Goal: Information Seeking & Learning: Learn about a topic

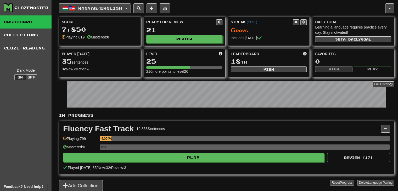
click at [104, 7] on span "Magyar / English" at bounding box center [100, 8] width 44 height 4
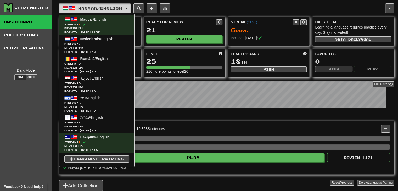
click at [109, 4] on button "Magyar / English" at bounding box center [95, 8] width 72 height 10
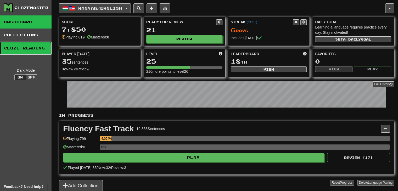
click at [21, 49] on link "Cloze-Reading" at bounding box center [26, 48] width 52 height 13
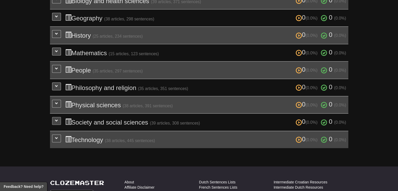
scroll to position [180, 0]
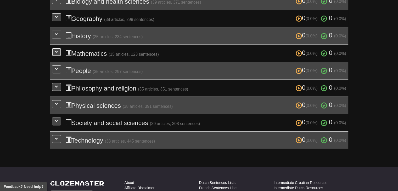
click at [54, 54] on button at bounding box center [56, 52] width 9 height 8
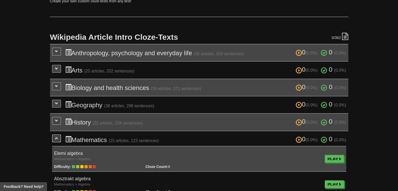
scroll to position [0, 0]
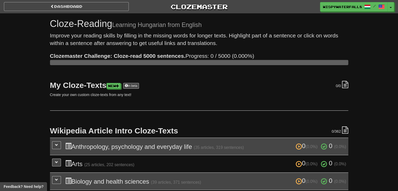
drag, startPoint x: 76, startPoint y: 12, endPoint x: 70, endPoint y: 5, distance: 9.4
click at [70, 5] on div "Dashboard Clozemaster WispyWaterfall8003 / Toggle Dropdown Dashboard Leaderboar…" at bounding box center [199, 6] width 390 height 13
click at [70, 5] on link "Dashboard" at bounding box center [66, 6] width 125 height 9
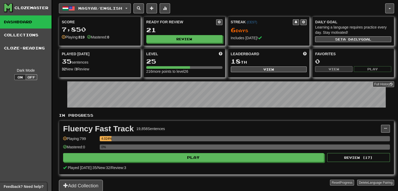
click at [87, 5] on button "Magyar / English" at bounding box center [95, 8] width 72 height 10
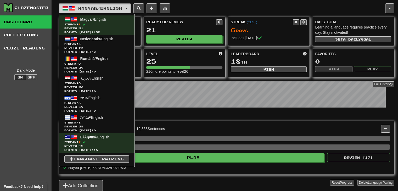
click at [87, 5] on button "Magyar / English" at bounding box center [95, 8] width 72 height 10
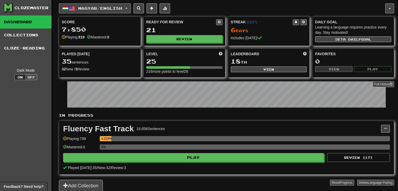
click at [87, 5] on button "Magyar / English" at bounding box center [95, 8] width 72 height 10
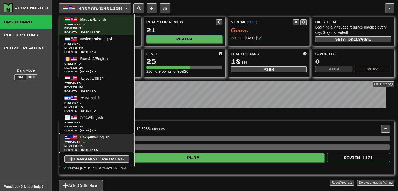
click at [100, 143] on span "Streak: 2" at bounding box center [96, 142] width 65 height 4
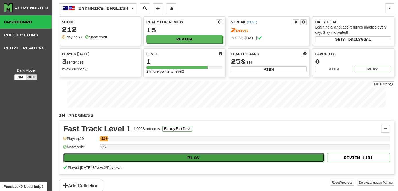
click at [105, 159] on button "Play" at bounding box center [193, 157] width 261 height 9
select select "**"
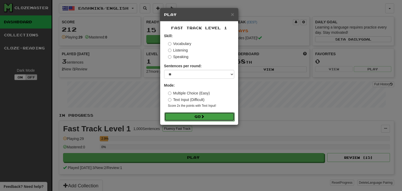
click at [195, 115] on button "Go" at bounding box center [199, 116] width 70 height 9
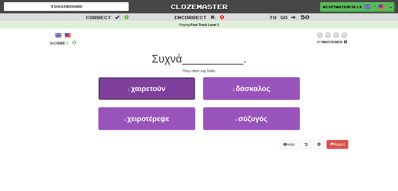
click at [178, 96] on button "1 . χαιρετούν" at bounding box center [146, 88] width 97 height 23
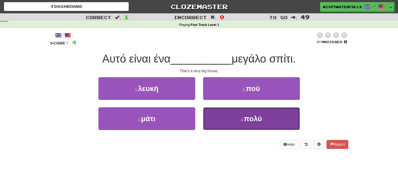
click at [232, 116] on button "4 . πολύ" at bounding box center [251, 118] width 97 height 23
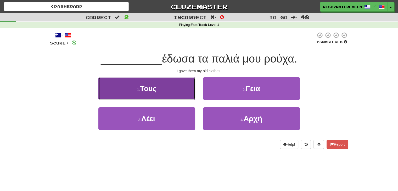
click at [151, 92] on span "Τους" at bounding box center [148, 89] width 16 height 8
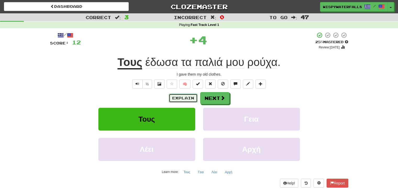
click at [187, 99] on button "Explain" at bounding box center [183, 98] width 29 height 9
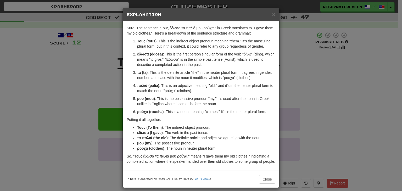
drag, startPoint x: 187, startPoint y: 99, endPoint x: 147, endPoint y: 104, distance: 40.9
click at [147, 104] on p "μου (mou) : This is the possessive pronoun "my." It's used after the noun in Gr…" at bounding box center [206, 101] width 138 height 10
click at [98, 23] on div "× Explanation Sure! The sentence "Τους έδωσα τα παλιά μου ρούχα." in Greek tran…" at bounding box center [201, 95] width 402 height 191
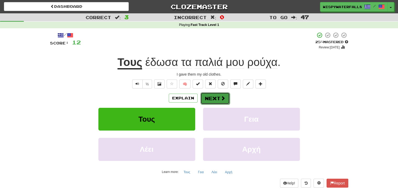
click at [209, 94] on button "Next" at bounding box center [214, 98] width 29 height 12
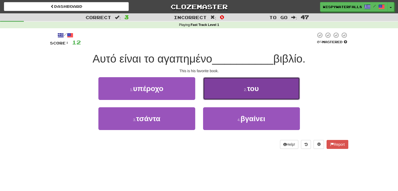
click at [221, 94] on button "2 . του" at bounding box center [251, 88] width 97 height 23
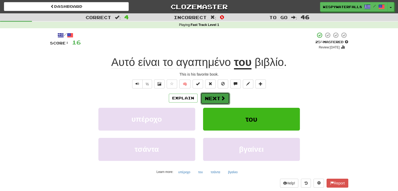
click at [221, 96] on span at bounding box center [223, 98] width 5 height 5
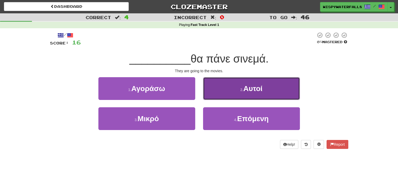
click at [227, 88] on button "2 . Αυτοί" at bounding box center [251, 88] width 97 height 23
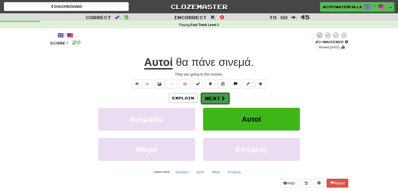
click at [213, 100] on button "Next" at bounding box center [214, 98] width 29 height 12
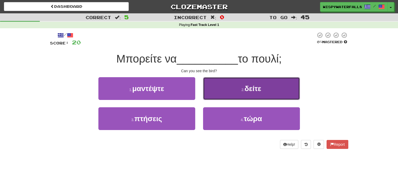
click at [233, 89] on button "2 . δείτε" at bounding box center [251, 88] width 97 height 23
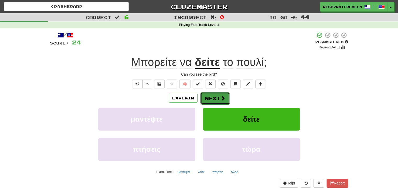
click at [227, 96] on button "Next" at bounding box center [214, 98] width 29 height 12
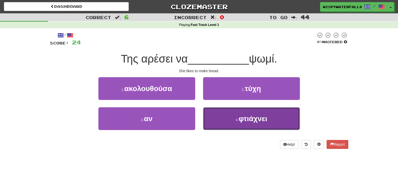
click at [235, 110] on button "4 . φτιάχνει" at bounding box center [251, 118] width 97 height 23
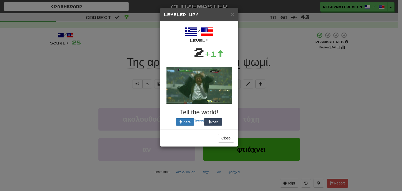
click at [254, 23] on div "× Leveled Up! / Level: 2 +1 Tell the world! Share Tweet Post Close" at bounding box center [201, 95] width 402 height 191
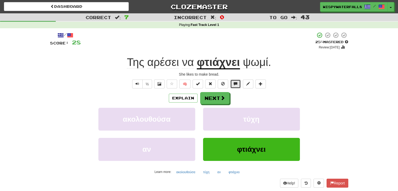
click at [234, 83] on span at bounding box center [236, 84] width 4 height 4
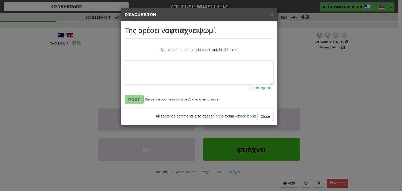
click at [288, 27] on div "× Discussion View in the forum Της αρέσει να φτιάχνει ψωμί. No comments for thi…" at bounding box center [201, 95] width 402 height 191
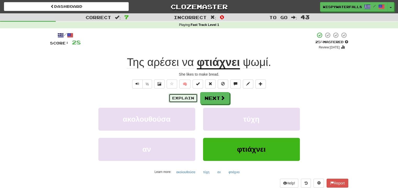
click at [181, 101] on button "Explain" at bounding box center [183, 98] width 29 height 9
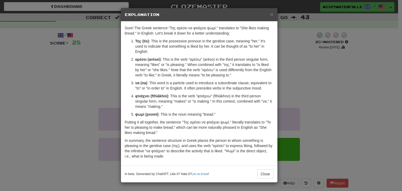
click at [311, 117] on div "× Explanation Sure! The Greek sentence "Της αρέσει να φτιάχνει ψωμί." translate…" at bounding box center [201, 95] width 402 height 191
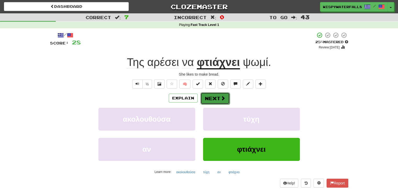
click at [225, 98] on button "Next" at bounding box center [214, 98] width 29 height 12
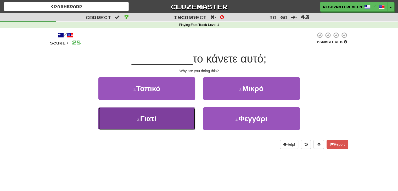
click at [184, 118] on button "3 . Γιατί" at bounding box center [146, 118] width 97 height 23
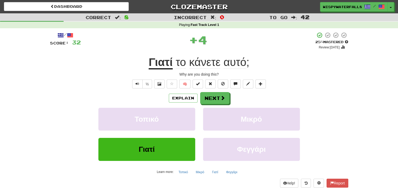
click at [229, 94] on div "Explain Next" at bounding box center [199, 98] width 298 height 12
click at [218, 98] on button "Next" at bounding box center [214, 98] width 29 height 12
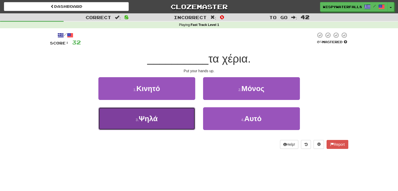
click at [185, 118] on button "3 . Ψηλά" at bounding box center [146, 118] width 97 height 23
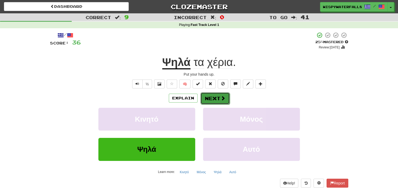
click at [216, 96] on button "Next" at bounding box center [214, 98] width 29 height 12
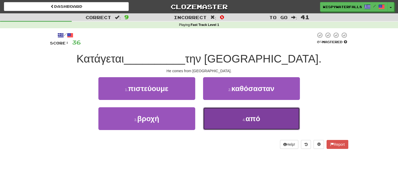
click at [220, 118] on button "4 . από" at bounding box center [251, 118] width 97 height 23
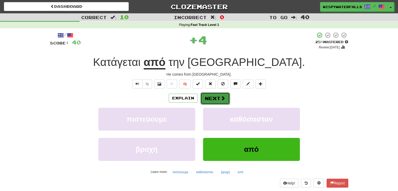
click at [210, 95] on button "Next" at bounding box center [214, 98] width 29 height 12
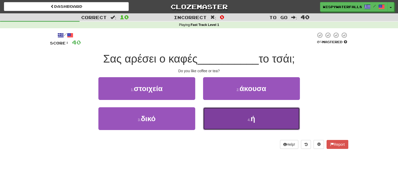
click at [221, 113] on button "4 . ή" at bounding box center [251, 118] width 97 height 23
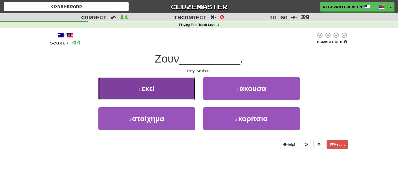
click at [172, 92] on button "1 . εκεί" at bounding box center [146, 88] width 97 height 23
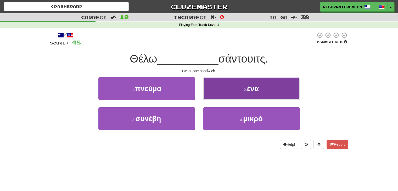
click at [232, 92] on button "2 . ένα" at bounding box center [251, 88] width 97 height 23
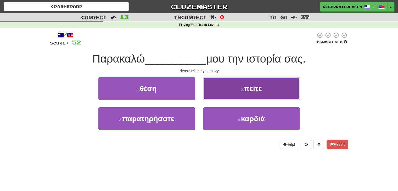
click at [232, 96] on button "2 . πείτε" at bounding box center [251, 88] width 97 height 23
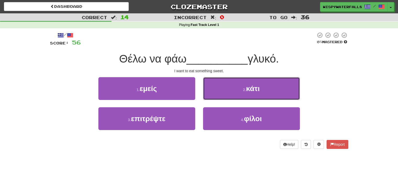
click at [232, 96] on button "2 . κάτι" at bounding box center [251, 88] width 97 height 23
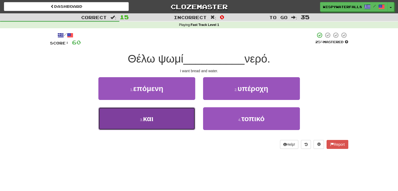
click at [175, 111] on button "3 . και" at bounding box center [146, 118] width 97 height 23
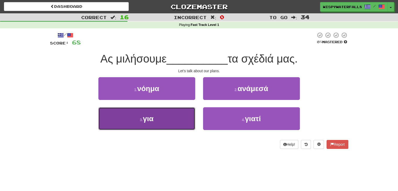
click at [171, 119] on button "3 . για" at bounding box center [146, 118] width 97 height 23
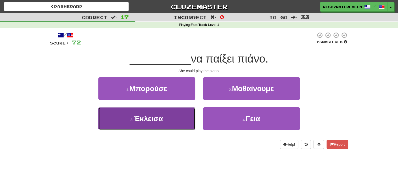
click at [172, 117] on button "3 . Έκλεισα" at bounding box center [146, 118] width 97 height 23
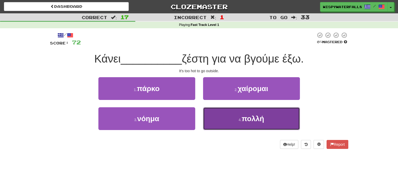
click at [259, 111] on button "4 . πολλή" at bounding box center [251, 118] width 97 height 23
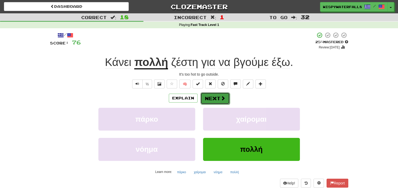
click at [212, 99] on button "Next" at bounding box center [214, 98] width 29 height 12
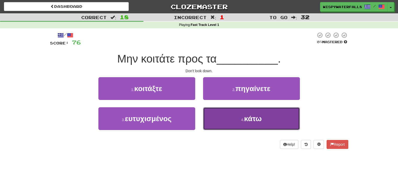
click at [227, 119] on button "4 . κάτω" at bounding box center [251, 118] width 97 height 23
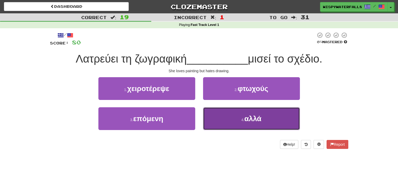
click at [253, 113] on button "4 . αλλά" at bounding box center [251, 118] width 97 height 23
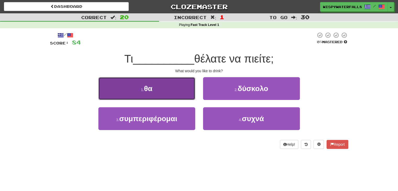
click at [172, 90] on button "1 . θα" at bounding box center [146, 88] width 97 height 23
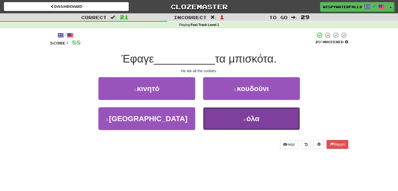
click at [239, 121] on button "4 . όλα" at bounding box center [251, 118] width 97 height 23
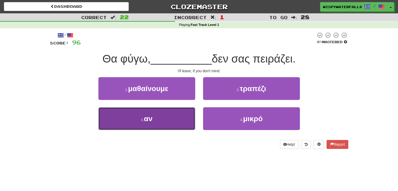
click at [183, 118] on button "3 . αν" at bounding box center [146, 118] width 97 height 23
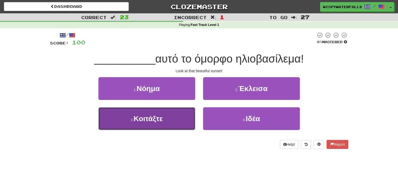
click at [187, 119] on button "3 . Κοιτάξτε" at bounding box center [146, 118] width 97 height 23
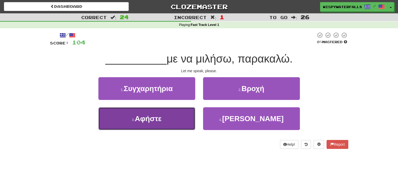
click at [175, 115] on button "3 . Αφήστε" at bounding box center [146, 118] width 97 height 23
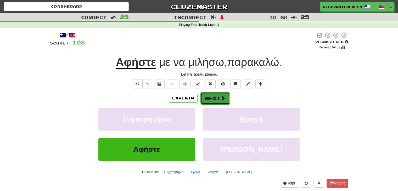
click at [217, 102] on button "Next" at bounding box center [214, 98] width 29 height 12
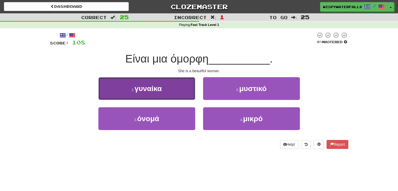
click at [169, 84] on button "1 . γυναίκα" at bounding box center [146, 88] width 97 height 23
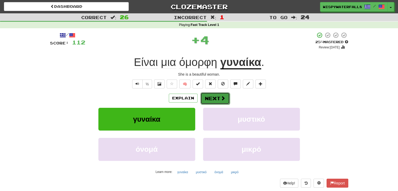
click at [210, 103] on button "Next" at bounding box center [214, 98] width 29 height 12
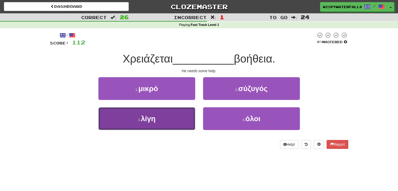
click at [180, 122] on button "3 . [GEOGRAPHIC_DATA]" at bounding box center [146, 118] width 97 height 23
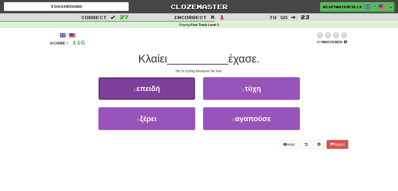
click at [178, 89] on button "1 . επειδή" at bounding box center [146, 88] width 97 height 23
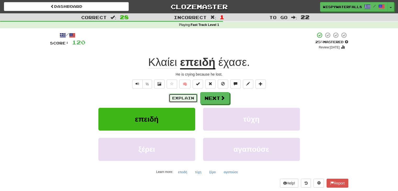
click at [175, 96] on button "Explain" at bounding box center [183, 98] width 29 height 9
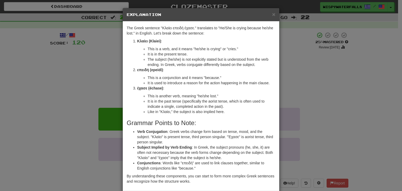
drag, startPoint x: 100, startPoint y: 103, endPoint x: 122, endPoint y: 101, distance: 22.0
click at [122, 101] on div "× Explanation The Greek sentence "Κλαίει επειδή έχασε." translates to "He/She i…" at bounding box center [201, 95] width 402 height 191
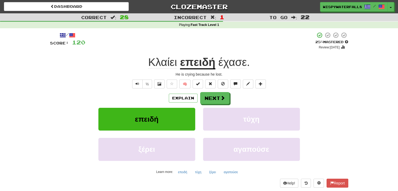
click at [122, 101] on div "Explain Next" at bounding box center [199, 98] width 298 height 12
drag, startPoint x: 223, startPoint y: 104, endPoint x: 222, endPoint y: 96, distance: 7.9
click at [222, 96] on button "Next" at bounding box center [214, 98] width 29 height 12
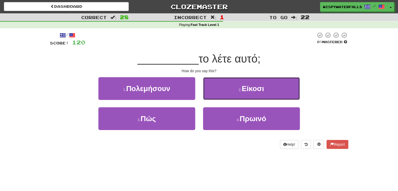
click at [222, 96] on button "2 . Είκοσι" at bounding box center [251, 88] width 97 height 23
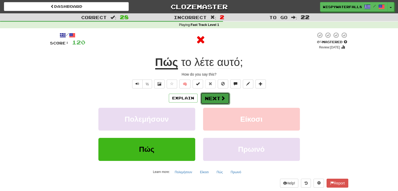
click at [219, 98] on button "Next" at bounding box center [214, 98] width 29 height 12
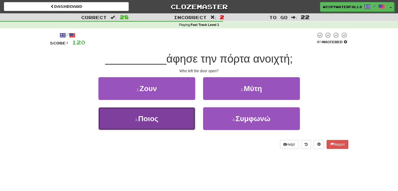
click at [167, 122] on button "3 . Ποιος" at bounding box center [146, 118] width 97 height 23
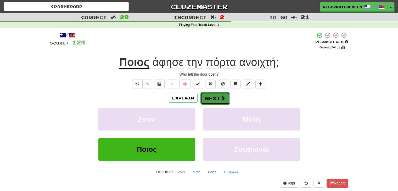
click at [216, 96] on button "Next" at bounding box center [214, 98] width 29 height 12
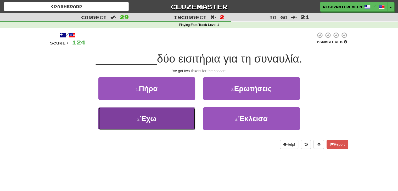
click at [184, 121] on button "3 . Έχω" at bounding box center [146, 118] width 97 height 23
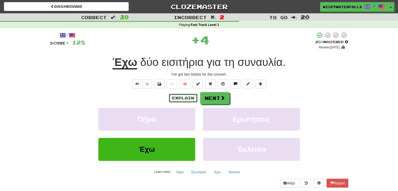
click at [185, 101] on button "Explain" at bounding box center [183, 98] width 29 height 9
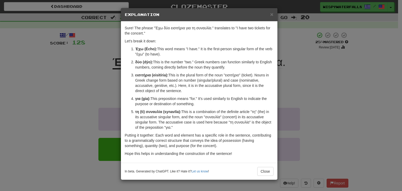
click at [110, 128] on div "× Explanation Sure! The phrase "Έχω δύο εισιτήρια για τη συναυλία." translates …" at bounding box center [201, 95] width 402 height 191
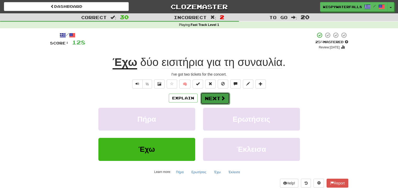
click at [210, 93] on button "Next" at bounding box center [214, 98] width 29 height 12
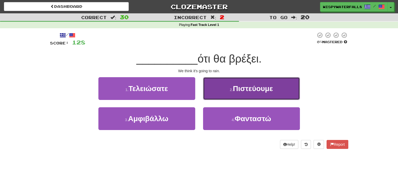
click at [220, 91] on button "2 . Πιστεύουμε" at bounding box center [251, 88] width 97 height 23
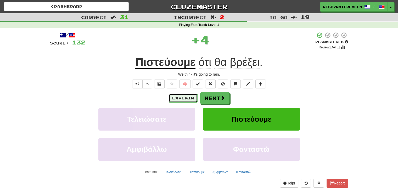
click at [183, 97] on button "Explain" at bounding box center [183, 98] width 29 height 9
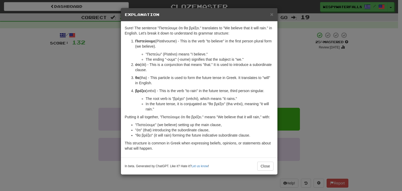
click at [112, 105] on div "× Explanation Sure! The sentence "Πιστεύουμε ότι θα βρέξει." translates to "We …" at bounding box center [201, 95] width 402 height 191
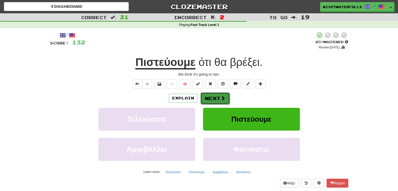
click at [221, 99] on span at bounding box center [223, 98] width 5 height 5
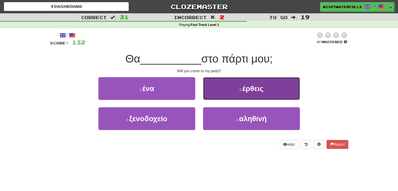
click at [226, 93] on button "2 . έρθεις" at bounding box center [251, 88] width 97 height 23
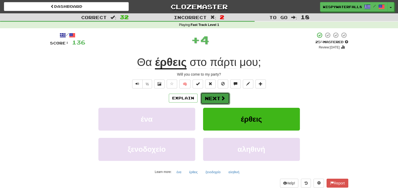
click at [221, 93] on button "Next" at bounding box center [214, 98] width 29 height 12
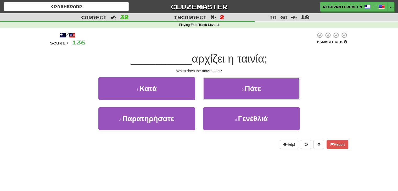
click at [221, 93] on button "2 . Πότε" at bounding box center [251, 88] width 97 height 23
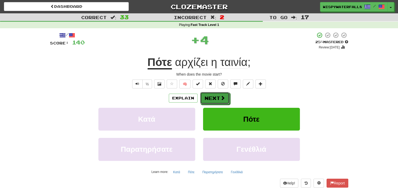
click at [221, 93] on button "Next" at bounding box center [214, 98] width 29 height 12
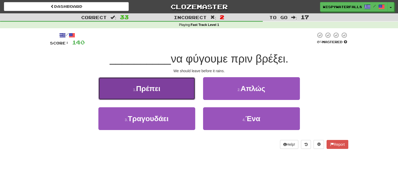
click at [185, 88] on button "1 . [GEOGRAPHIC_DATA]" at bounding box center [146, 88] width 97 height 23
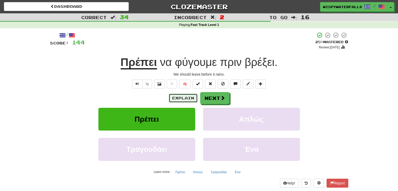
click at [189, 97] on button "Explain" at bounding box center [183, 98] width 29 height 9
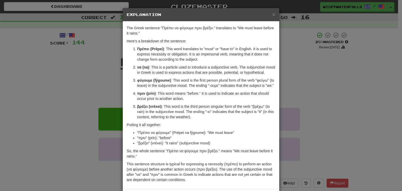
click at [98, 84] on div "× Explanation The Greek sentence "Πρέπει να φύγουμε πριν βρέξει." translates to…" at bounding box center [201, 95] width 402 height 191
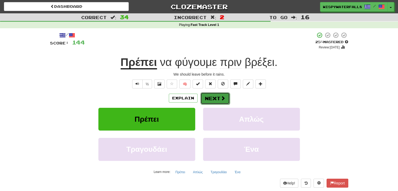
click at [212, 97] on button "Next" at bounding box center [214, 98] width 29 height 12
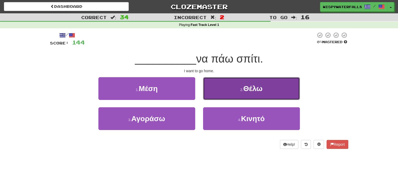
click at [212, 92] on button "2 . Θέλω" at bounding box center [251, 88] width 97 height 23
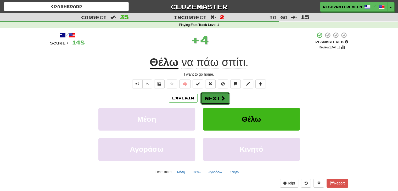
click at [211, 97] on button "Next" at bounding box center [214, 98] width 29 height 12
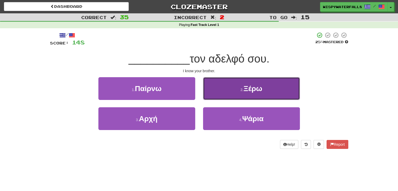
click at [217, 87] on button "2 . Ξέρω" at bounding box center [251, 88] width 97 height 23
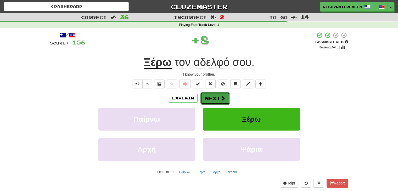
click at [217, 97] on button "Next" at bounding box center [214, 98] width 29 height 12
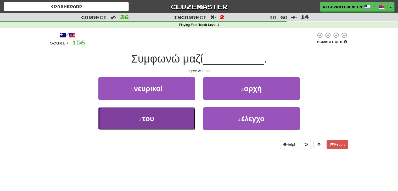
click at [172, 111] on button "3 . του" at bounding box center [146, 118] width 97 height 23
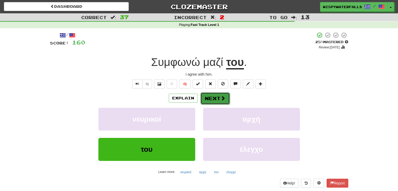
click at [212, 100] on button "Next" at bounding box center [214, 98] width 29 height 12
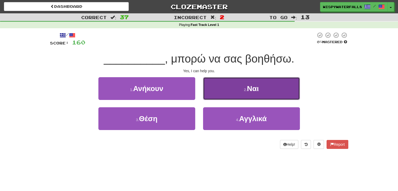
click at [220, 97] on button "2 . Ναι" at bounding box center [251, 88] width 97 height 23
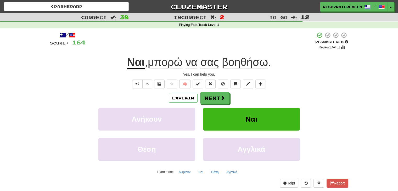
click at [222, 90] on div "/ Score: 164 + 4 25 % Mastered Review: [DATE] Ναι , μπορώ να σας βοηθήσω . Yes,…" at bounding box center [199, 109] width 298 height 155
click at [218, 96] on button "Next" at bounding box center [214, 98] width 29 height 12
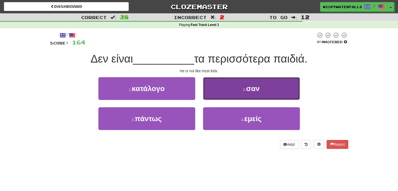
click at [219, 90] on button "2 . σαν" at bounding box center [251, 88] width 97 height 23
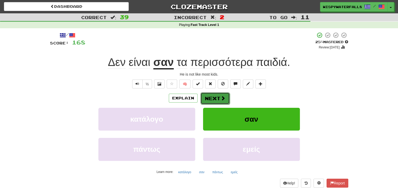
click at [211, 102] on button "Next" at bounding box center [214, 98] width 29 height 12
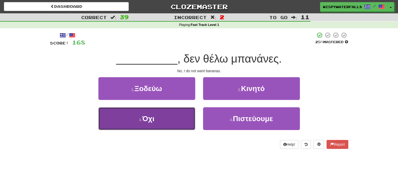
click at [186, 118] on button "3 . Όχι" at bounding box center [146, 118] width 97 height 23
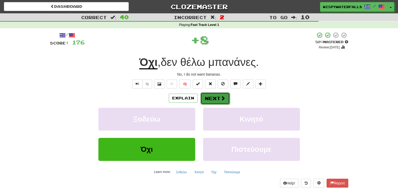
click at [215, 96] on button "Next" at bounding box center [214, 98] width 29 height 12
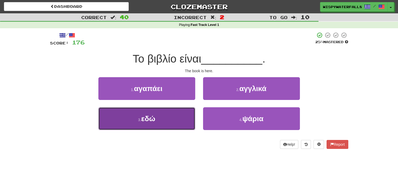
click at [184, 122] on button "3 . εδώ" at bounding box center [146, 118] width 97 height 23
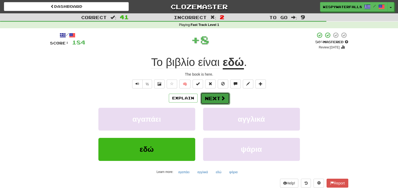
click at [216, 97] on button "Next" at bounding box center [214, 98] width 29 height 12
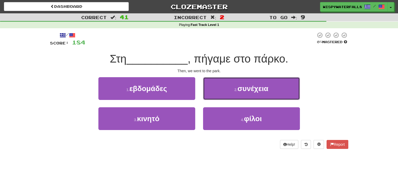
click at [216, 97] on button "2 . συνέχεια" at bounding box center [251, 88] width 97 height 23
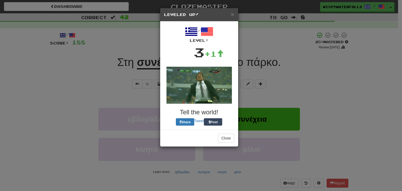
click at [264, 102] on div "× Leveled Up! / Level: 3 +1 Tell the world! Share Tweet Post Close" at bounding box center [201, 95] width 402 height 191
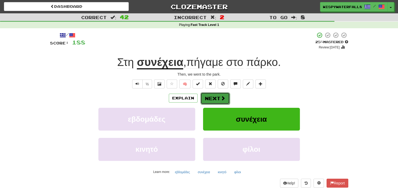
click at [222, 96] on span at bounding box center [223, 98] width 5 height 5
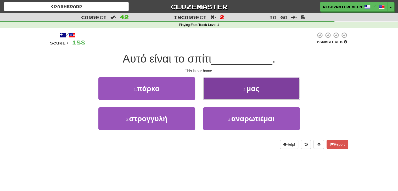
click at [223, 83] on button "2 . μας" at bounding box center [251, 88] width 97 height 23
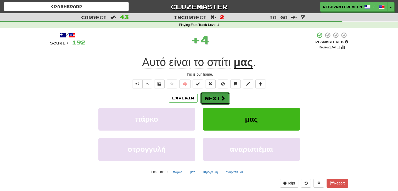
click at [212, 97] on button "Next" at bounding box center [214, 98] width 29 height 12
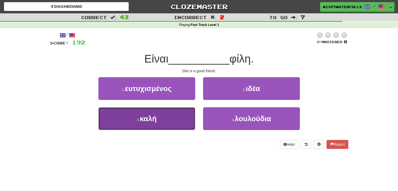
click at [167, 116] on button "3 . καλή" at bounding box center [146, 118] width 97 height 23
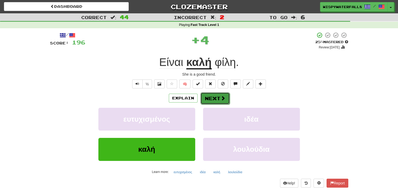
click at [212, 101] on button "Next" at bounding box center [214, 98] width 29 height 12
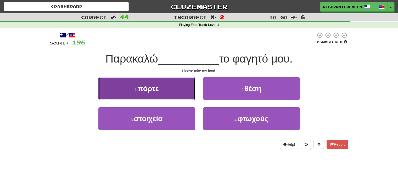
click at [176, 97] on button "1 . πάρτε" at bounding box center [146, 88] width 97 height 23
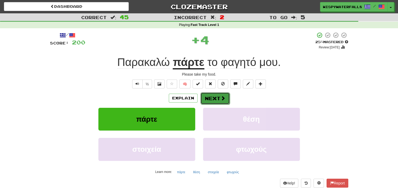
click at [214, 101] on button "Next" at bounding box center [214, 98] width 29 height 12
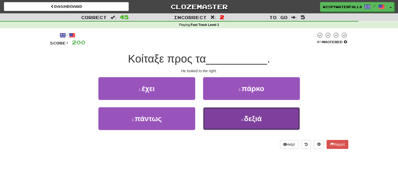
click at [211, 115] on button "4 . δεξιά" at bounding box center [251, 118] width 97 height 23
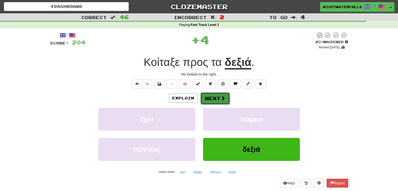
click at [215, 101] on button "Next" at bounding box center [214, 98] width 29 height 12
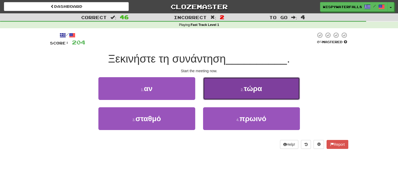
click at [223, 96] on button "2 . τώρα" at bounding box center [251, 88] width 97 height 23
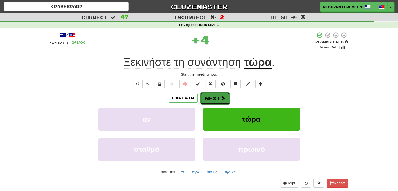
click at [212, 102] on button "Next" at bounding box center [214, 98] width 29 height 12
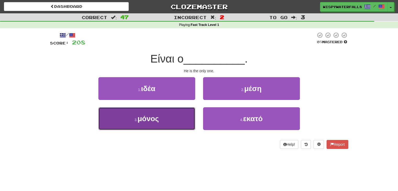
click at [183, 121] on button "3 . μόνος" at bounding box center [146, 118] width 97 height 23
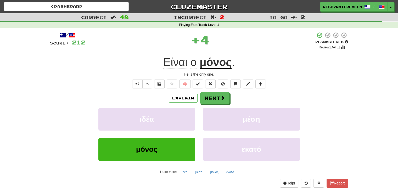
click at [212, 104] on div "Explain Next ιδέα μέση μόνος εκατό Learn more: ιδέα μέση μόνος εκατό" at bounding box center [199, 134] width 298 height 84
click at [216, 101] on button "Next" at bounding box center [214, 98] width 29 height 12
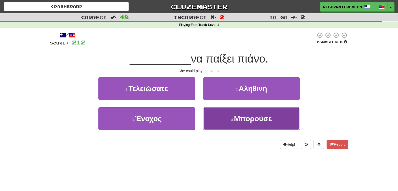
click at [211, 119] on button "4 . Μπορούσε" at bounding box center [251, 118] width 97 height 23
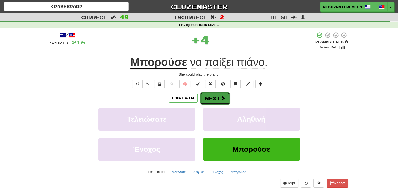
click at [200, 99] on button "Next" at bounding box center [214, 98] width 29 height 12
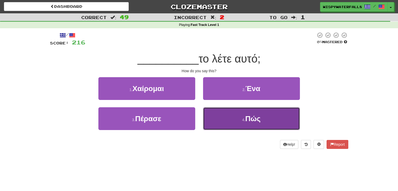
click at [214, 123] on button "4 . Πώς" at bounding box center [251, 118] width 97 height 23
